Goal: Transaction & Acquisition: Purchase product/service

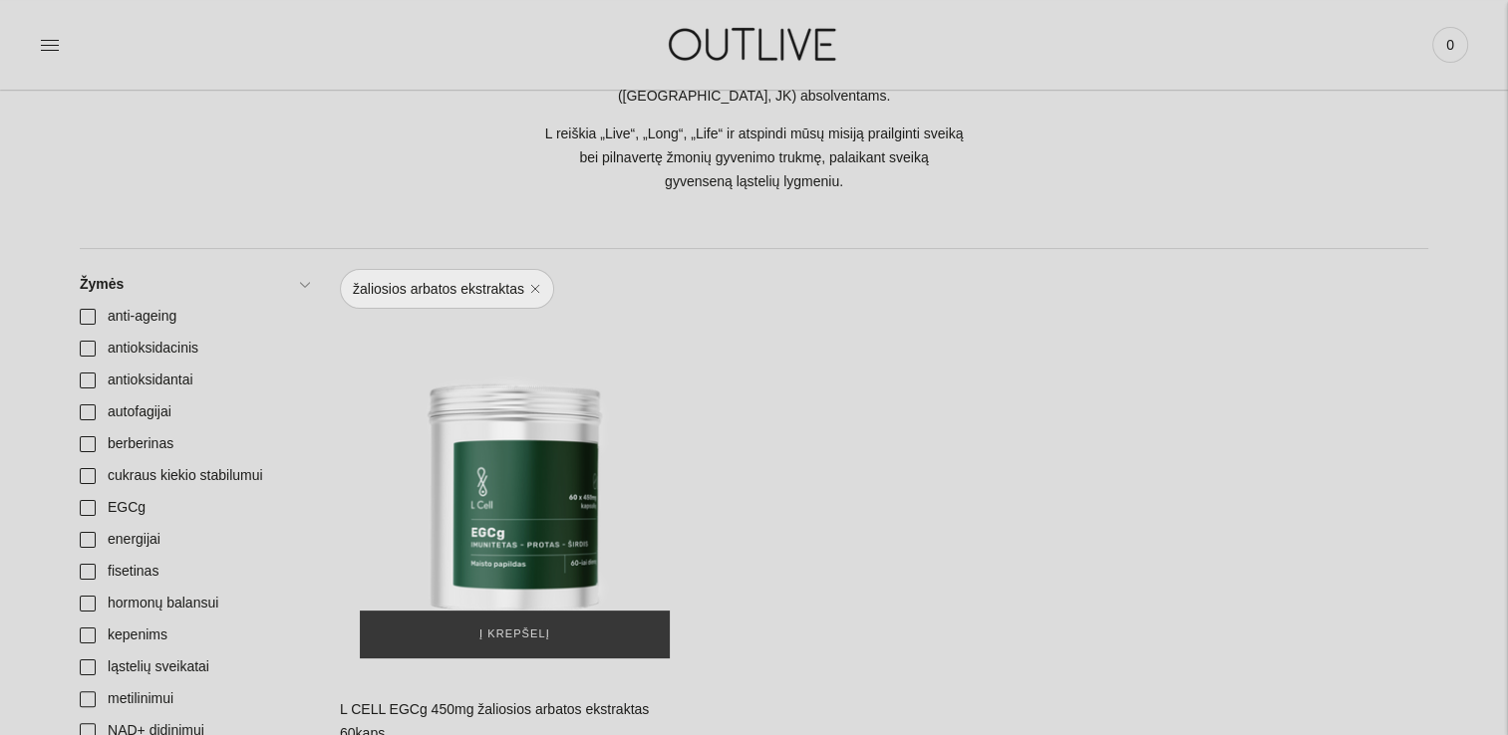
scroll to position [299, 0]
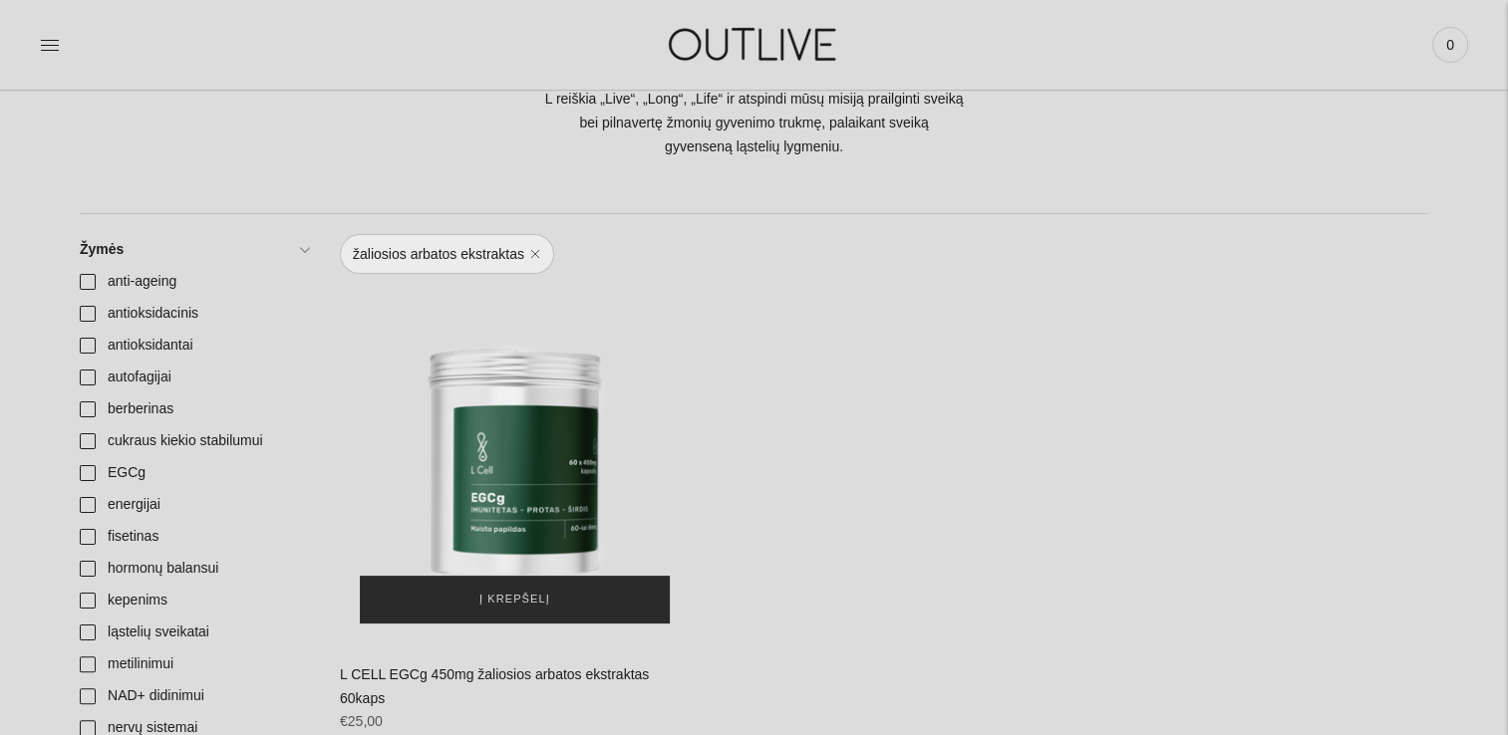
click at [512, 591] on span "Į krepšelį" at bounding box center [514, 600] width 71 height 20
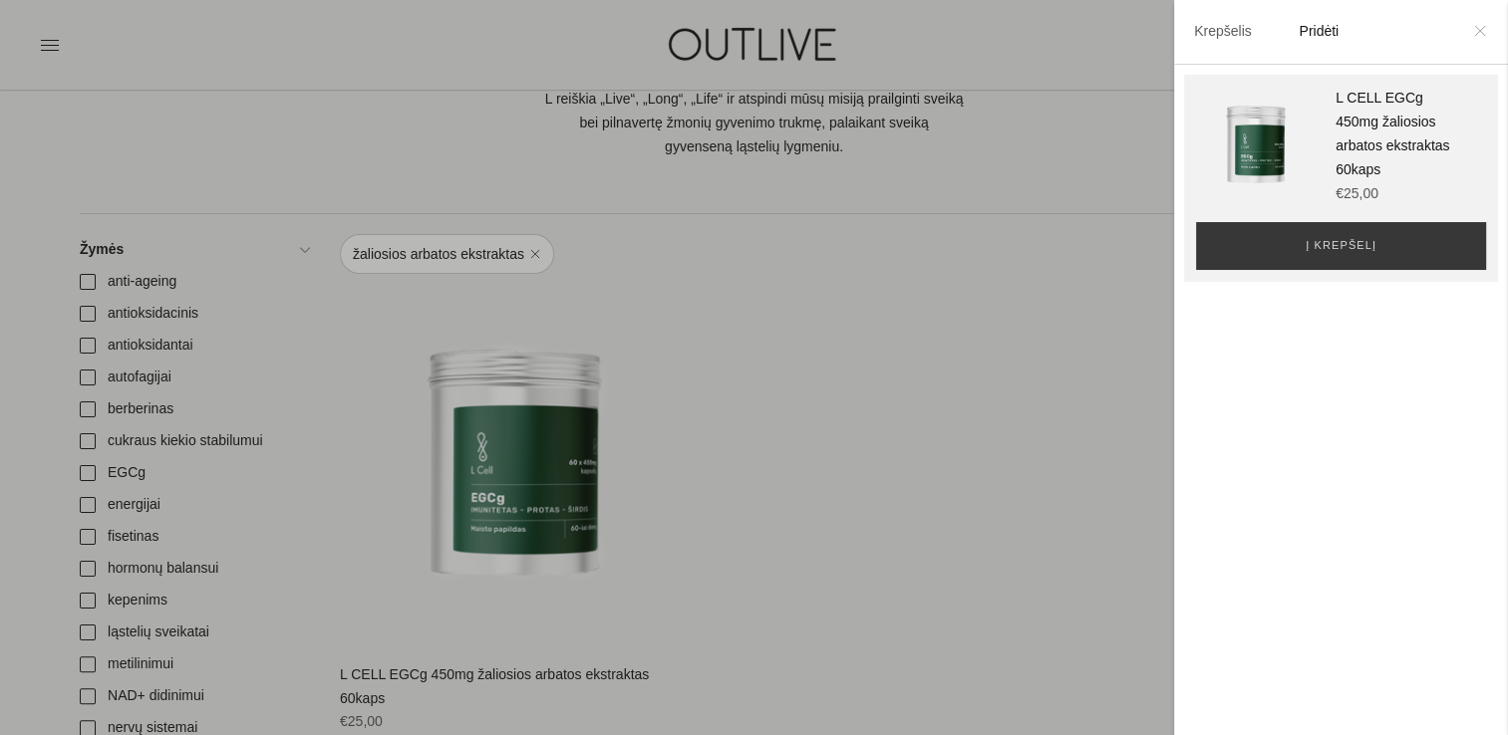
click at [1483, 30] on icon at bounding box center [1479, 30] width 9 height 9
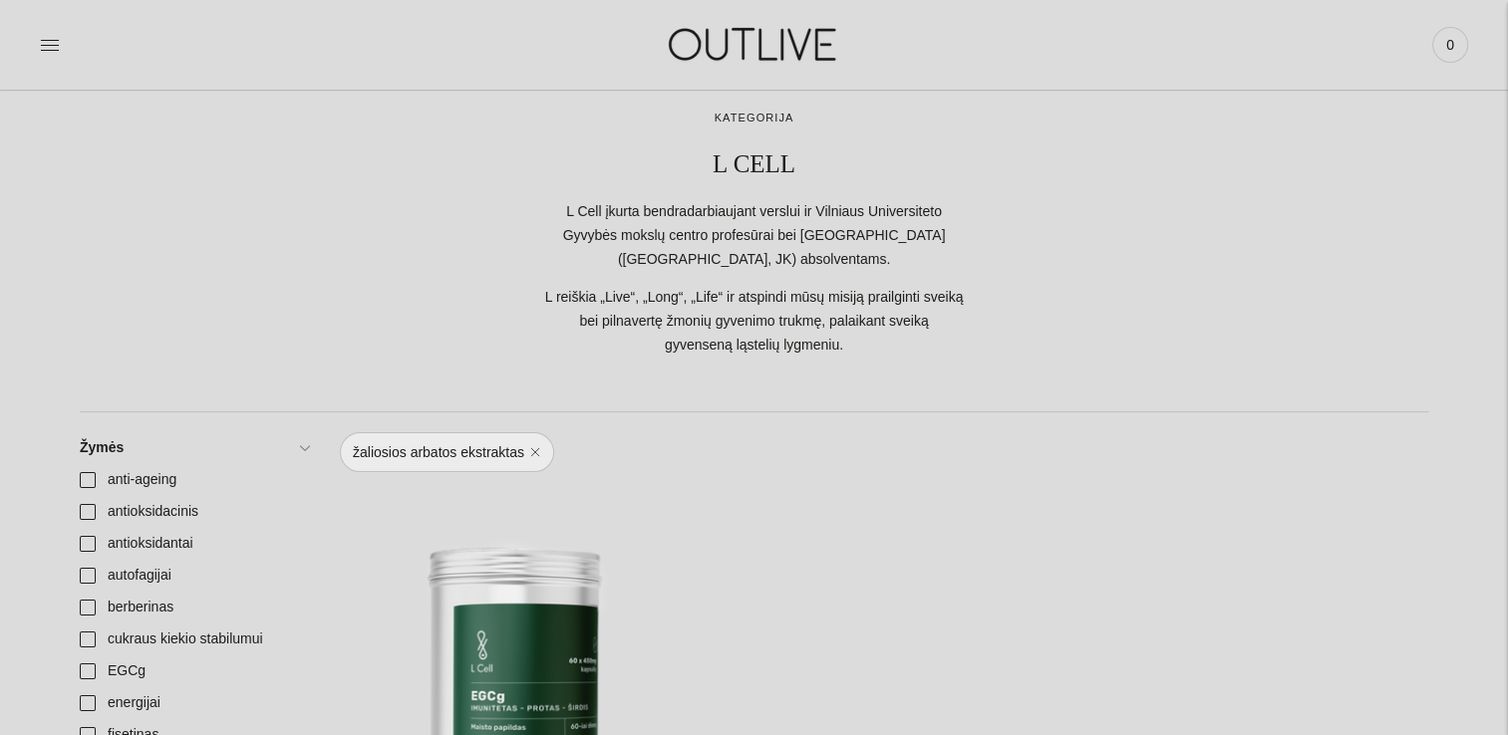
scroll to position [0, 0]
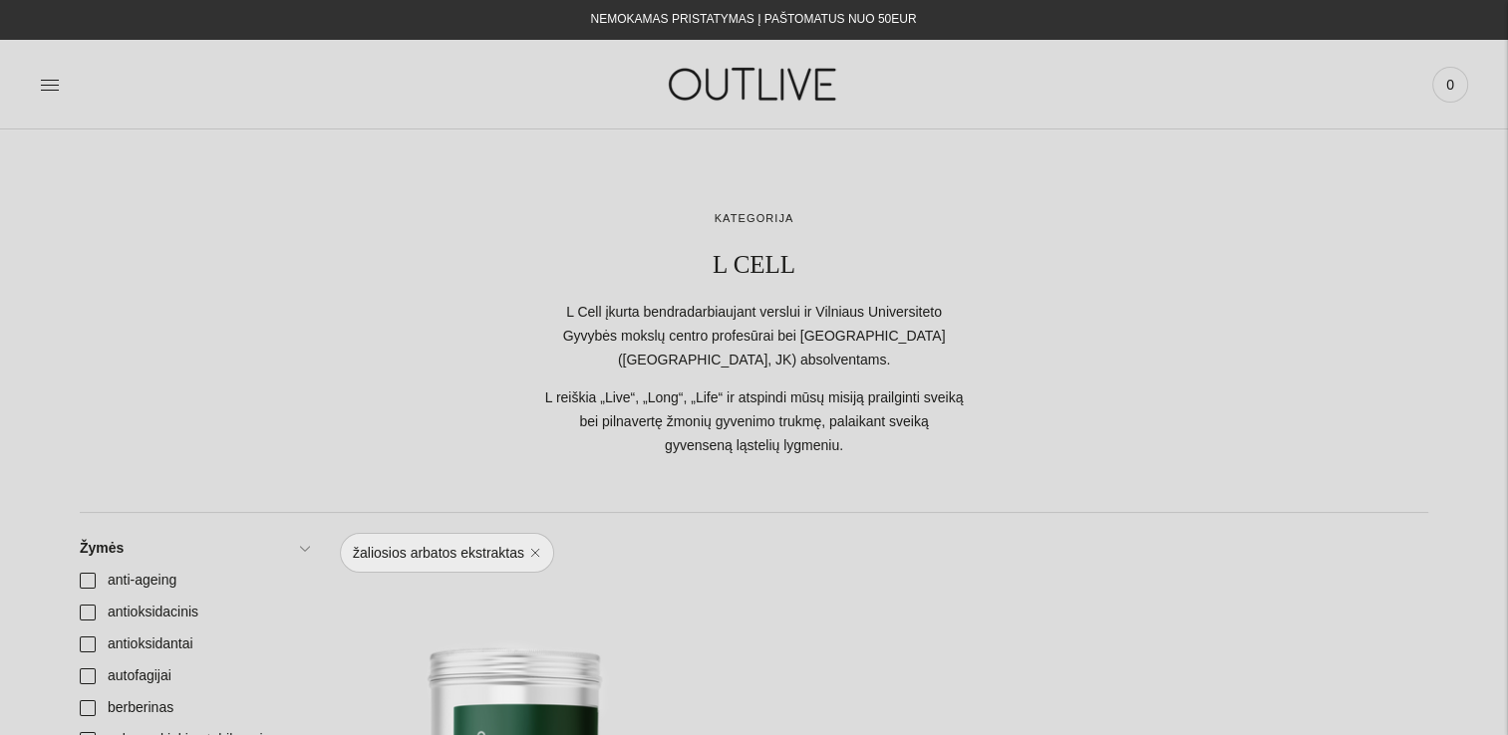
click at [63, 91] on div at bounding box center [278, 84] width 476 height 69
click at [52, 82] on icon at bounding box center [50, 85] width 20 height 20
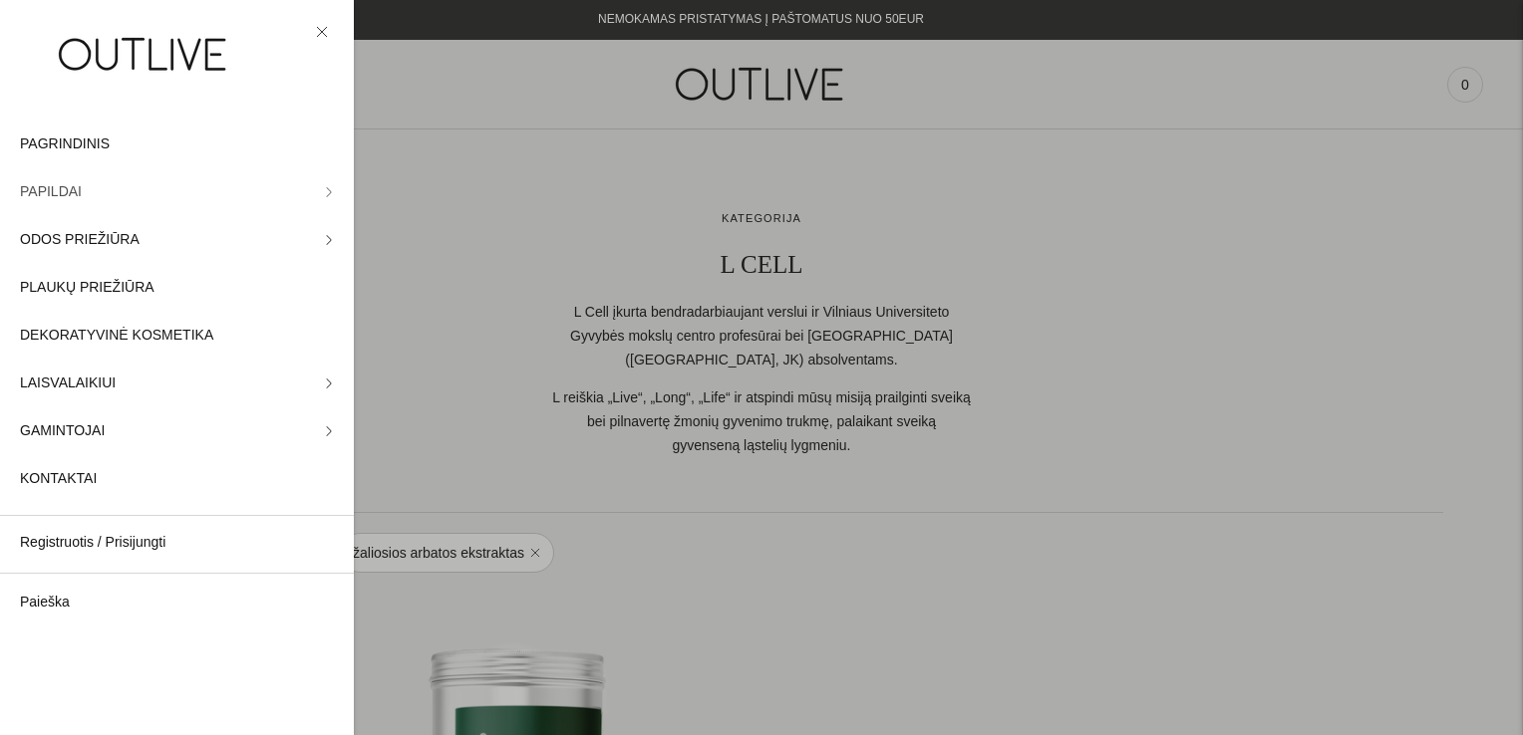
click at [296, 188] on link "PAPILDAI" at bounding box center [177, 192] width 354 height 48
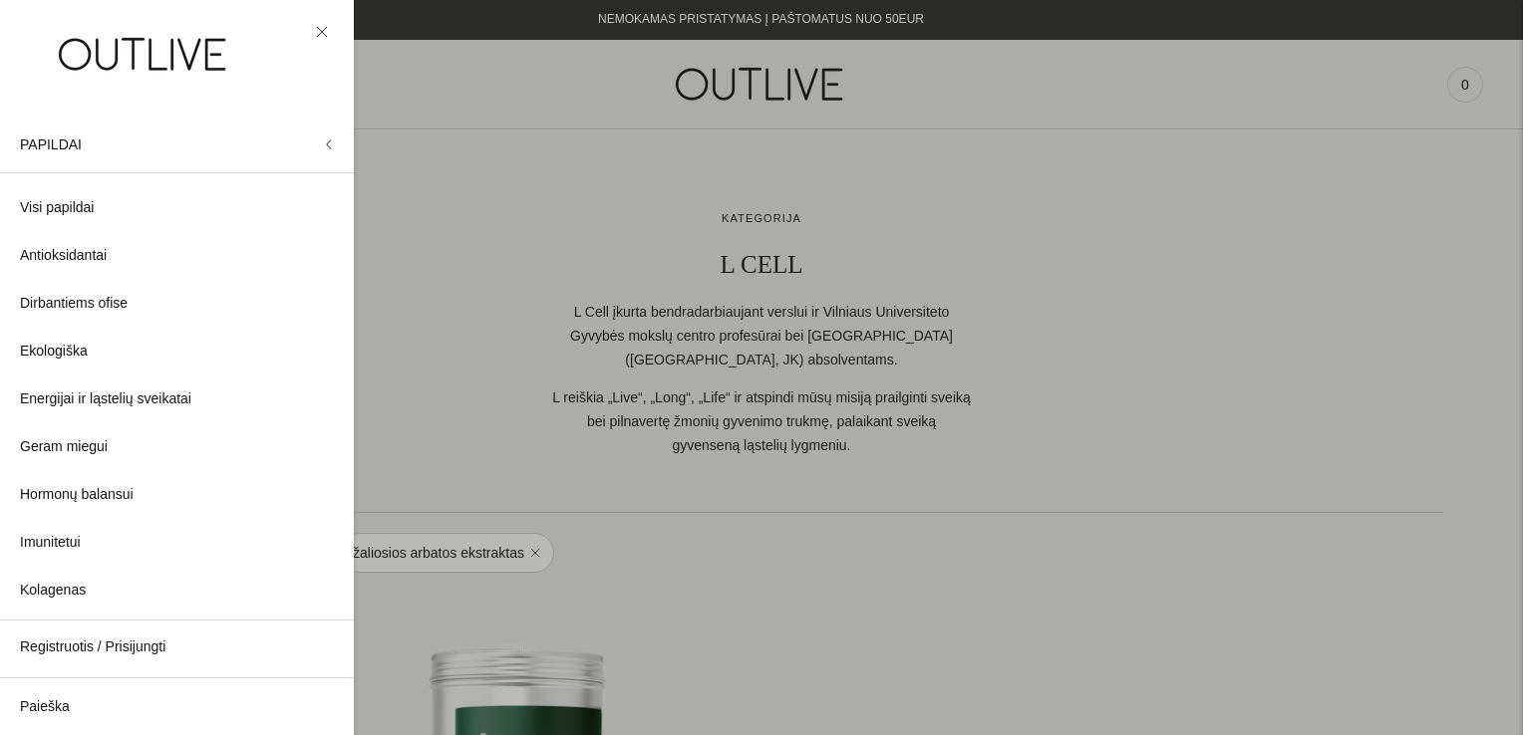
click at [447, 417] on div at bounding box center [761, 367] width 1523 height 735
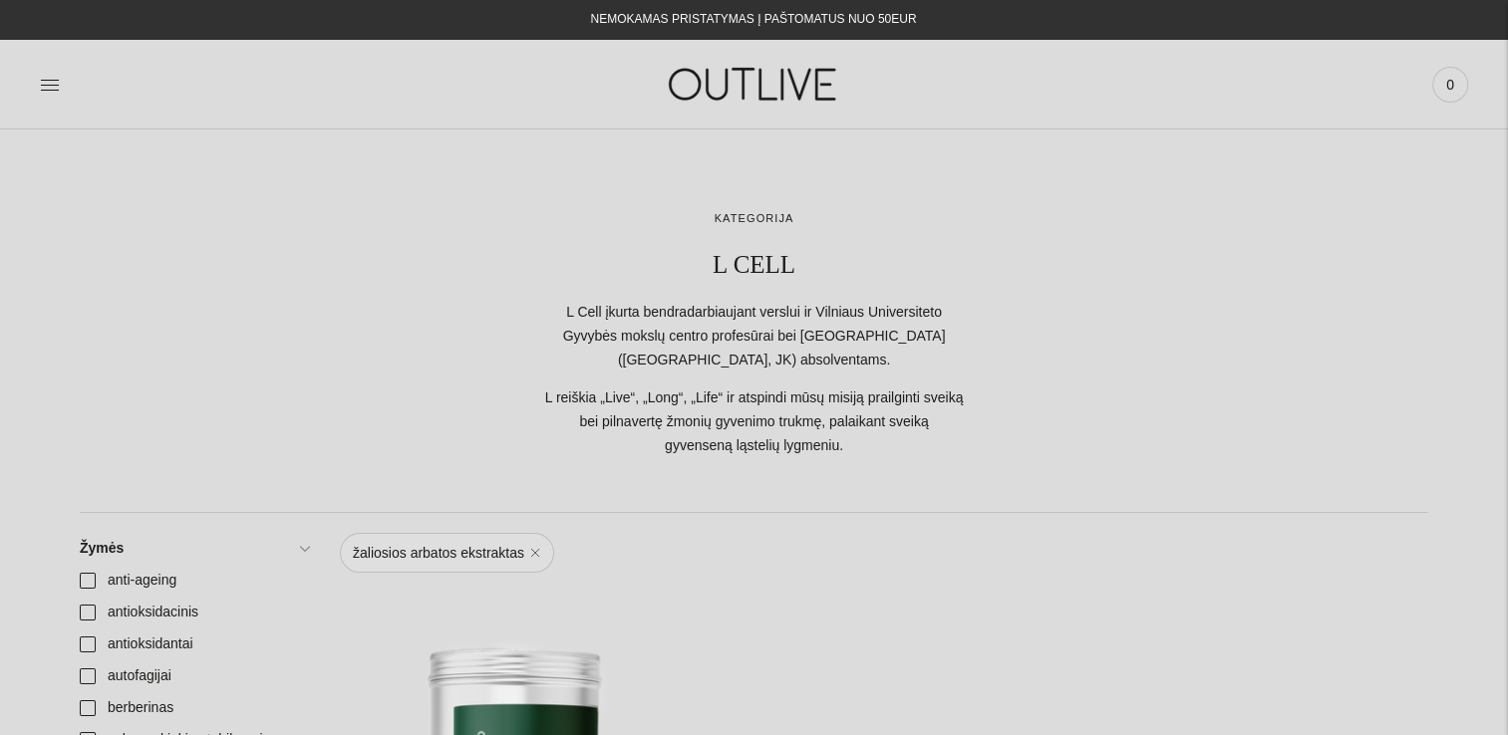
click at [432, 560] on link "žaliosios arbatos ekstraktas" at bounding box center [447, 553] width 214 height 40
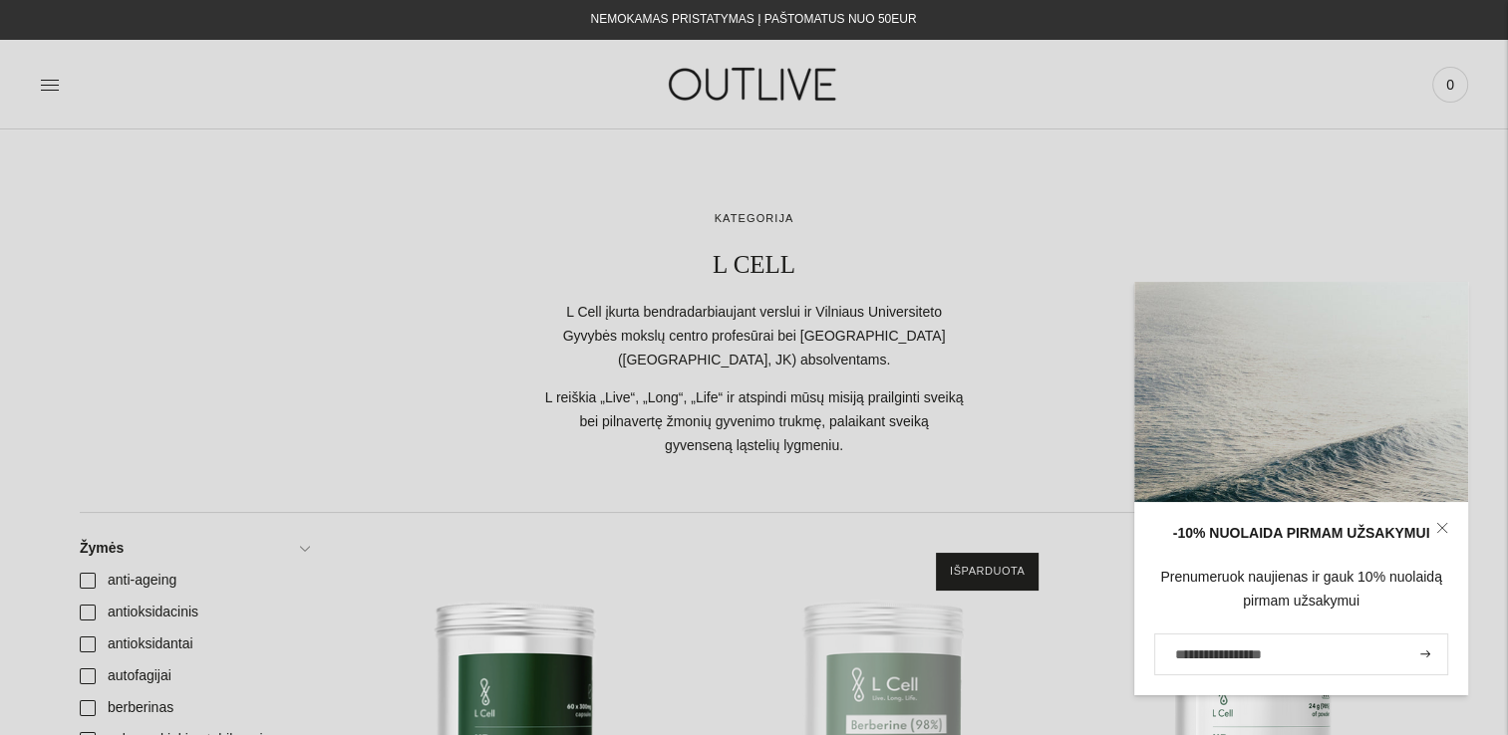
click at [46, 114] on div at bounding box center [278, 84] width 476 height 69
click at [50, 98] on link at bounding box center [50, 85] width 20 height 44
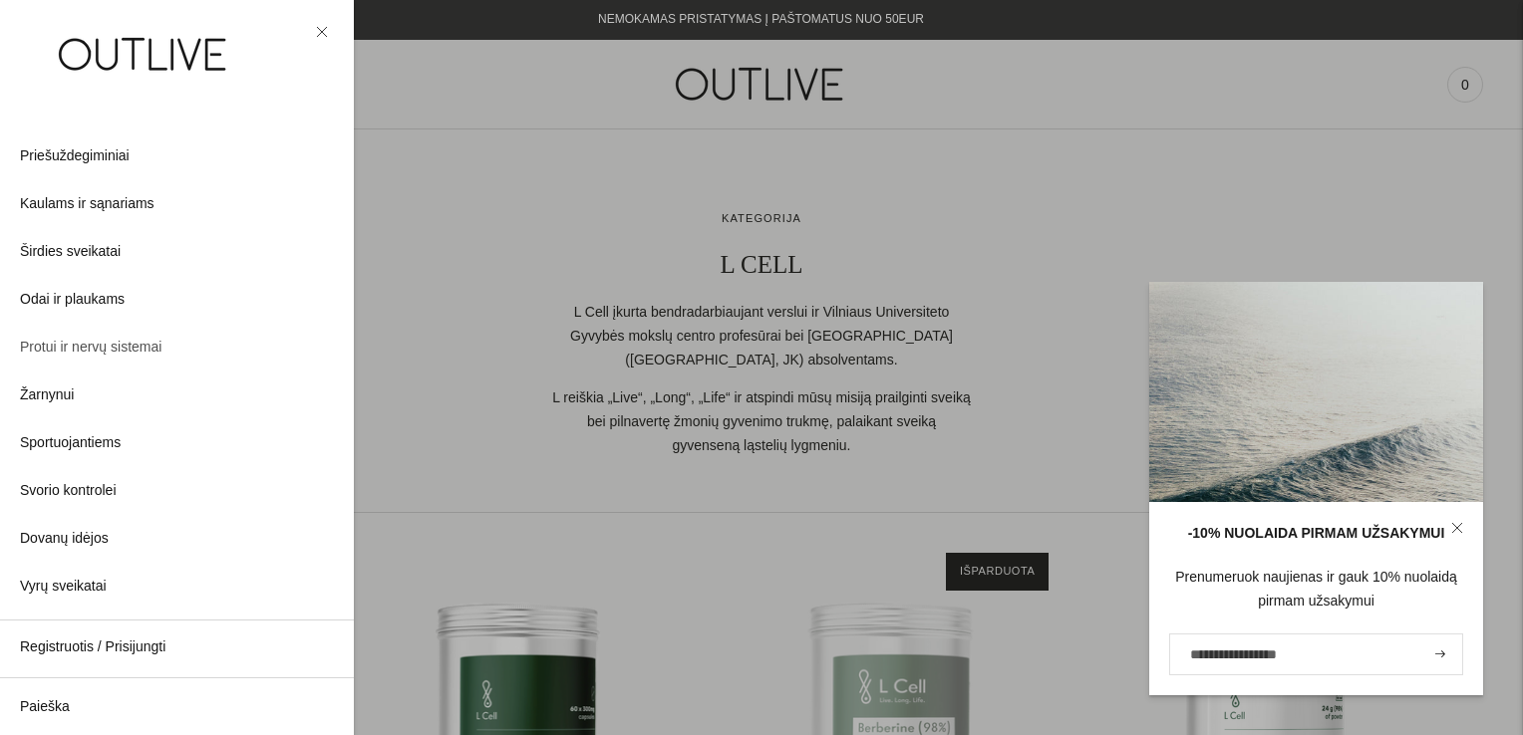
scroll to position [533, 0]
click at [157, 710] on link "Paieška" at bounding box center [177, 708] width 354 height 48
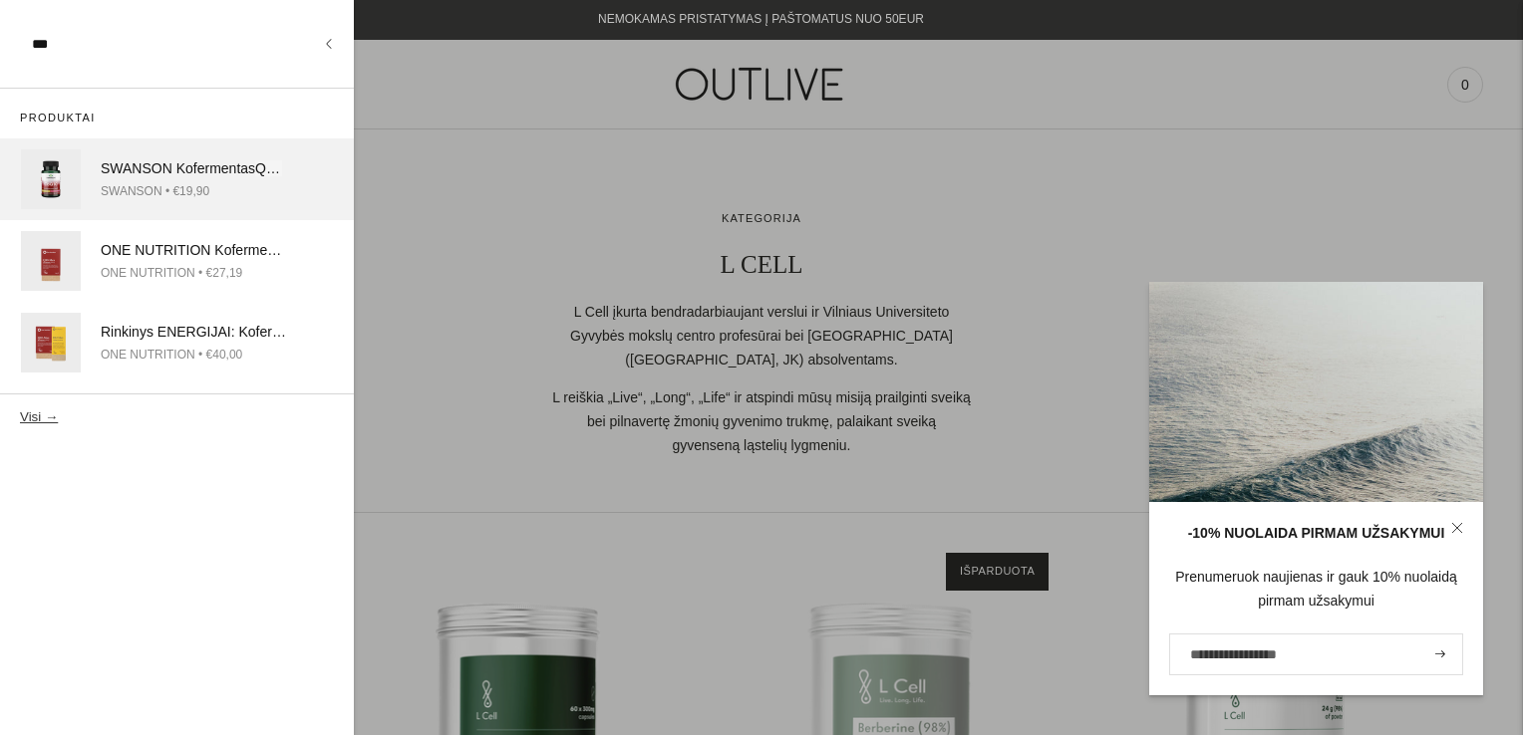
type input "***"
click at [248, 169] on div "SWANSON Kofermentas Q10 200mg ląstelių augimui ir palaikymui 30kap." at bounding box center [193, 169] width 185 height 24
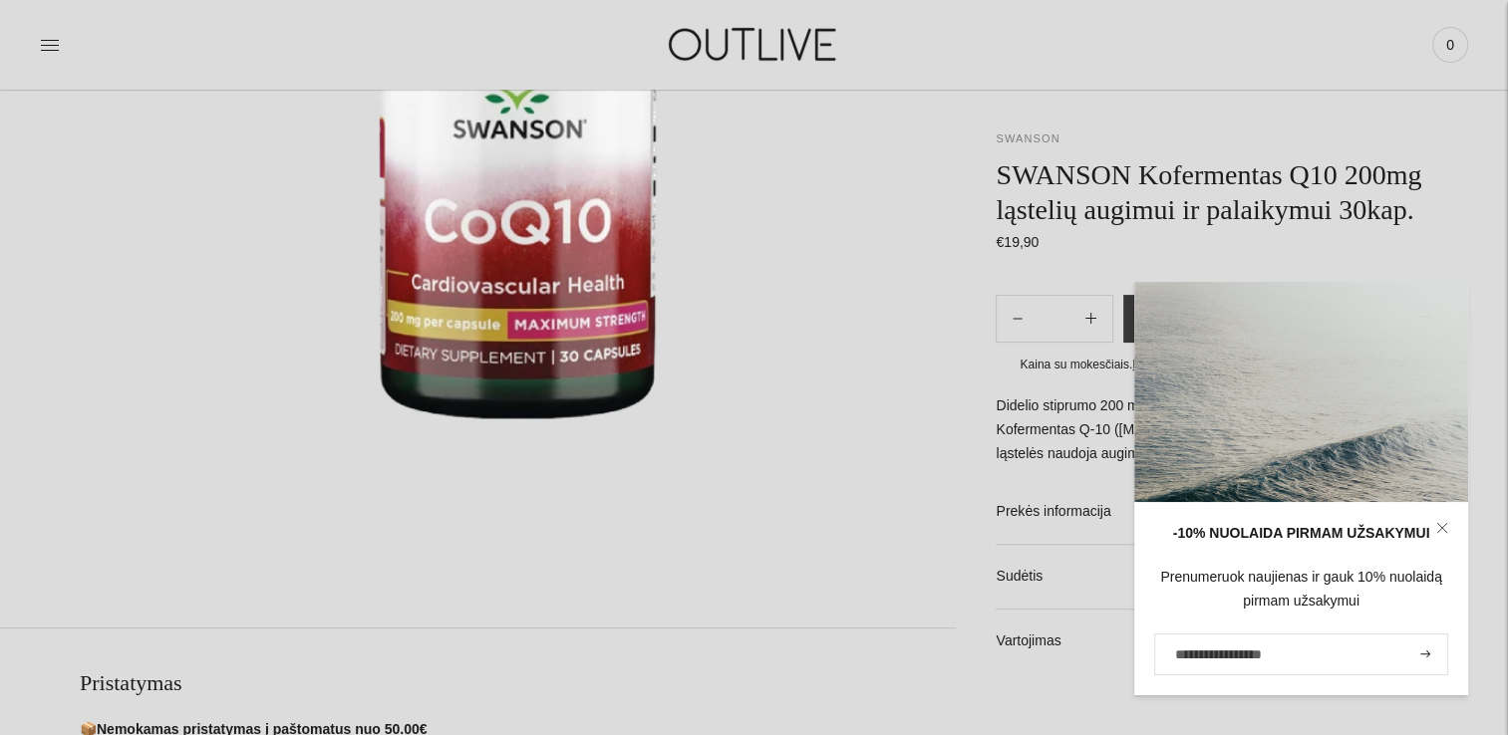
scroll to position [498, 0]
click at [1439, 532] on icon at bounding box center [1442, 528] width 12 height 12
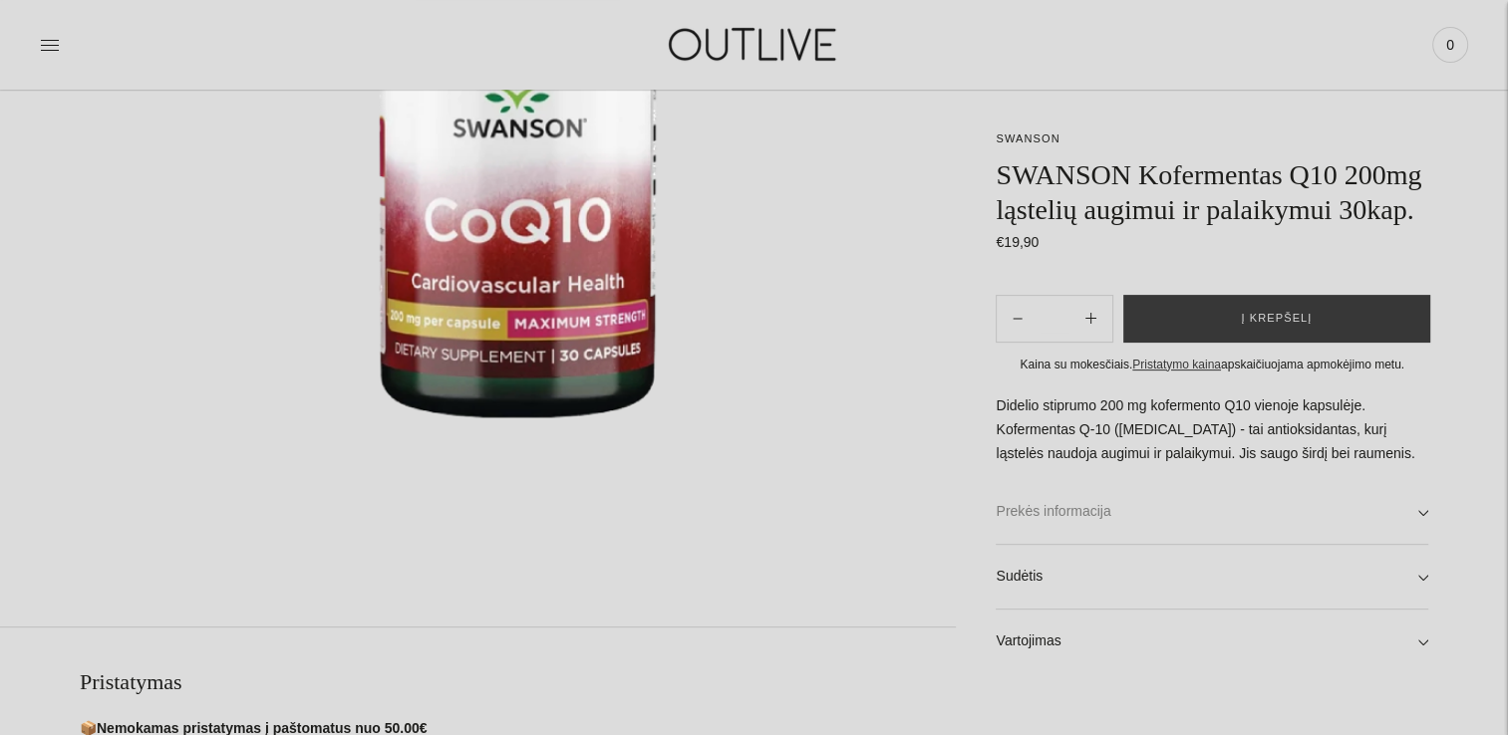
click at [1218, 483] on link "Prekės informacija" at bounding box center [1212, 512] width 433 height 64
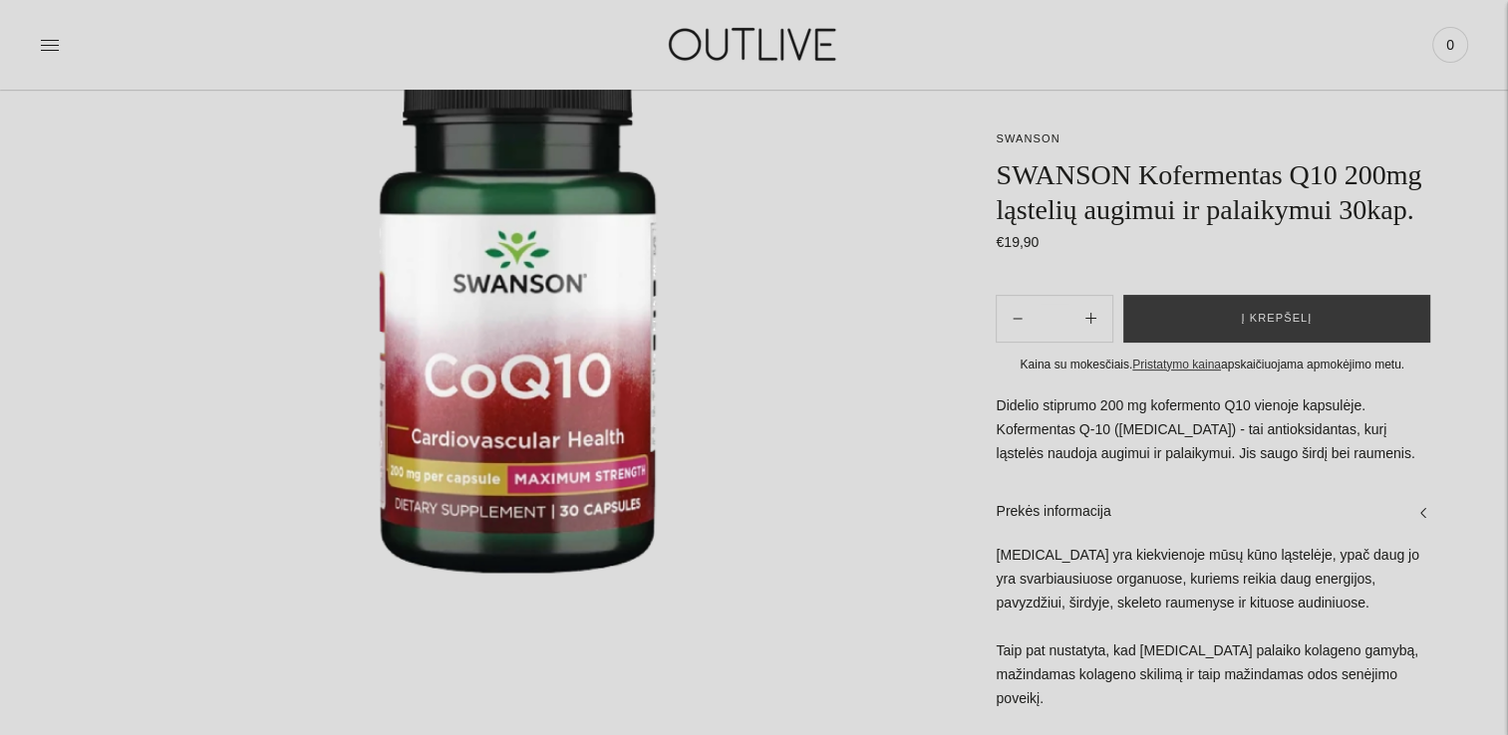
scroll to position [0, 0]
